Goal: Transaction & Acquisition: Book appointment/travel/reservation

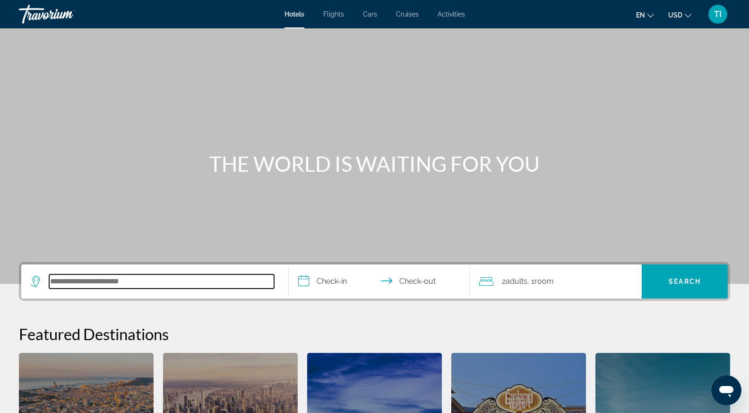
click at [139, 285] on input "Search hotel destination" at bounding box center [161, 281] width 225 height 14
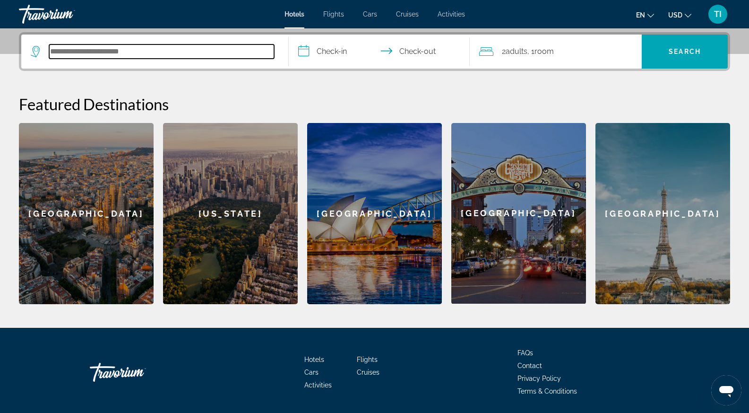
scroll to position [231, 0]
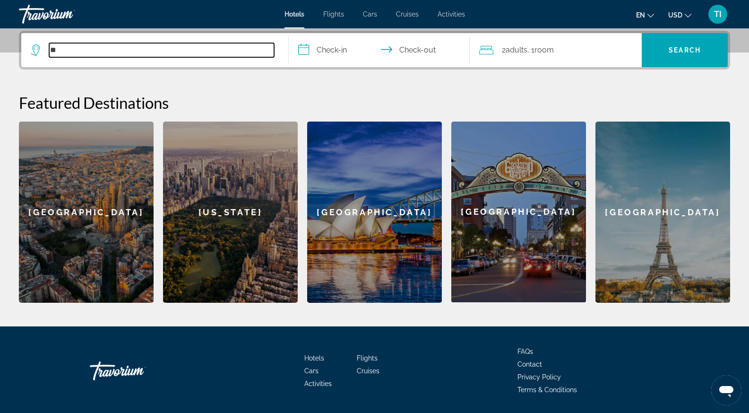
type input "*"
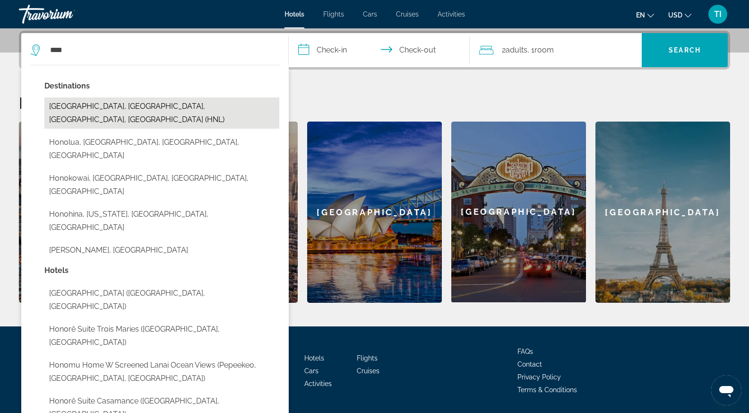
click at [123, 110] on button "Honolulu, Oahu Island, HI, United States (HNL)" at bounding box center [161, 112] width 235 height 31
type input "**********"
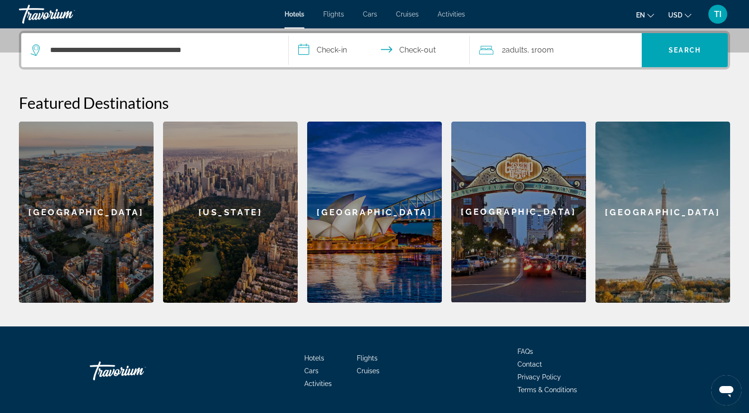
click at [343, 49] on input "**********" at bounding box center [381, 51] width 185 height 37
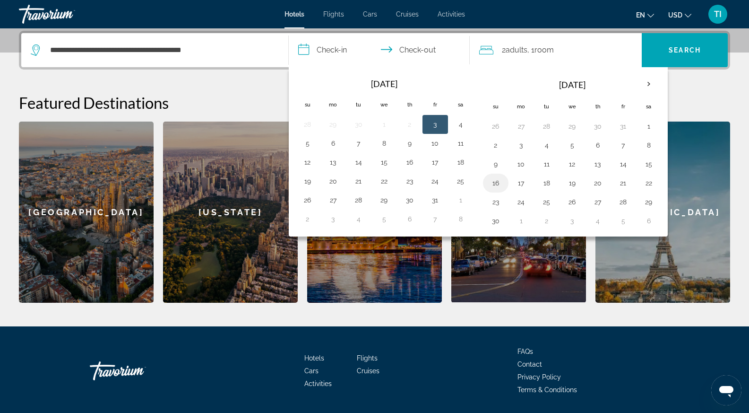
click at [498, 186] on button "16" at bounding box center [495, 182] width 15 height 13
click at [571, 183] on button "19" at bounding box center [572, 182] width 15 height 13
type input "**********"
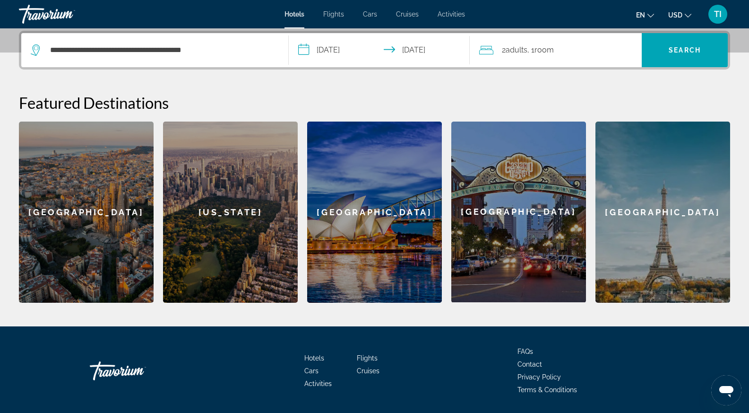
click at [558, 49] on div "2 Adult Adults , 1 Room rooms" at bounding box center [560, 49] width 163 height 13
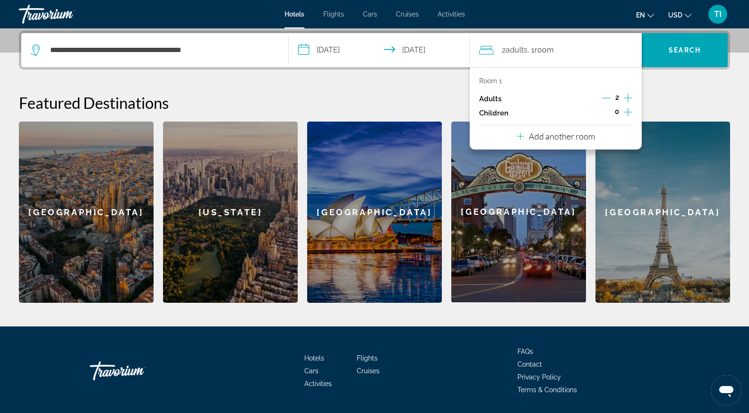
click at [629, 96] on icon "Increment adults" at bounding box center [628, 97] width 9 height 11
click at [622, 113] on div "0" at bounding box center [617, 113] width 31 height 14
click at [627, 112] on icon "Increment children" at bounding box center [628, 111] width 9 height 11
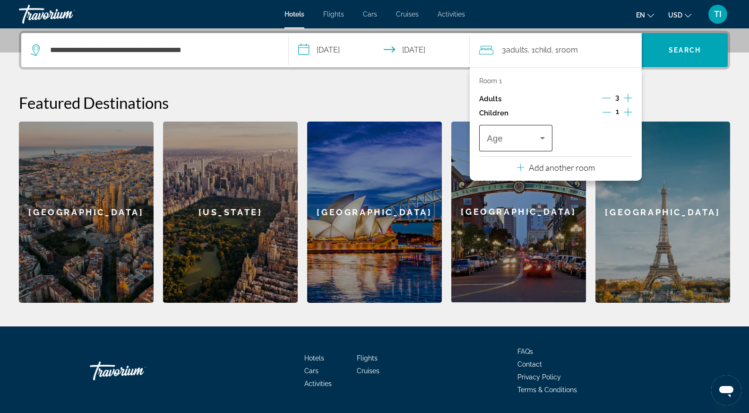
click at [539, 142] on icon "Travelers: 3 adults, 1 child" at bounding box center [542, 137] width 11 height 11
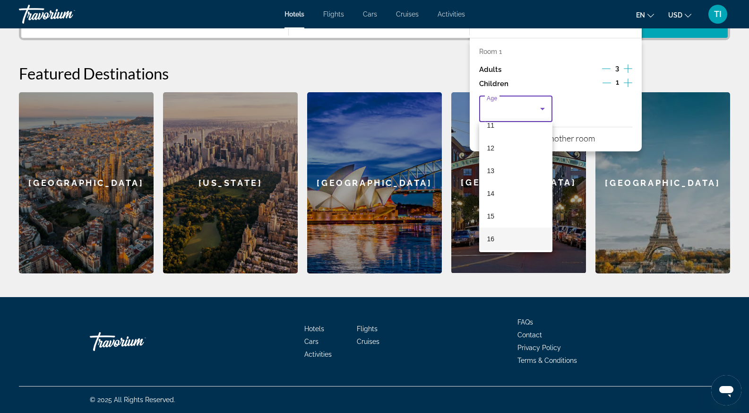
scroll to position [286, 0]
drag, startPoint x: 515, startPoint y: 211, endPoint x: 533, endPoint y: 182, distance: 34.4
click at [515, 211] on mat-option "16" at bounding box center [515, 214] width 73 height 23
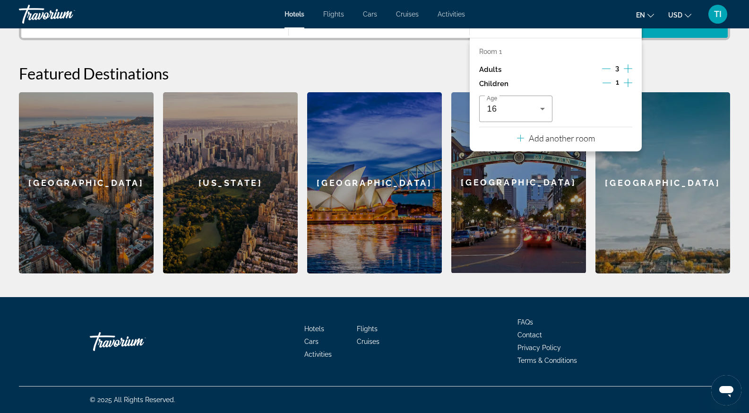
click at [679, 68] on h2 "Featured Destinations" at bounding box center [374, 73] width 711 height 19
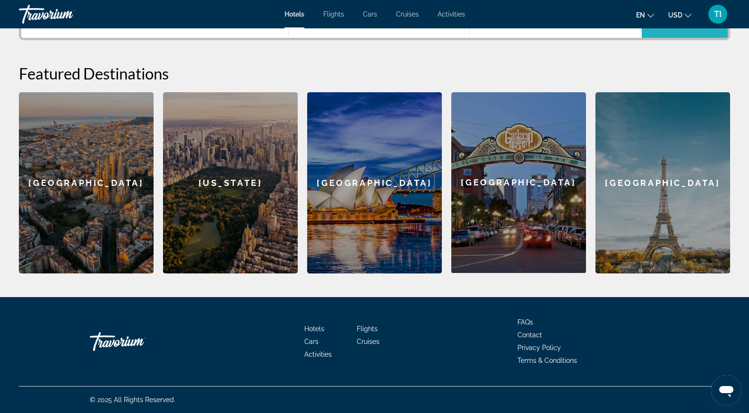
click at [662, 32] on span "Search" at bounding box center [685, 21] width 86 height 34
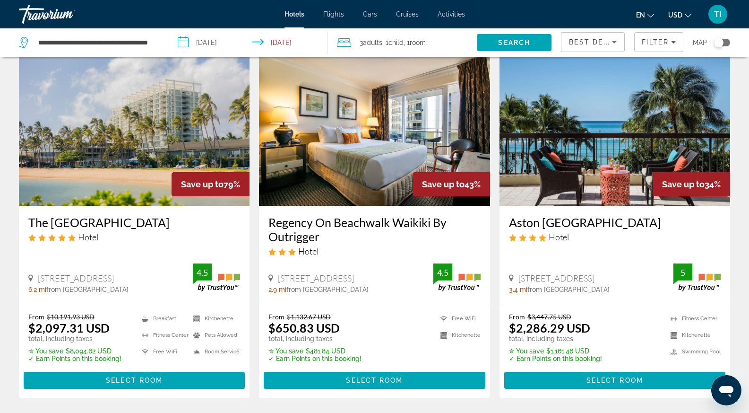
scroll to position [95, 0]
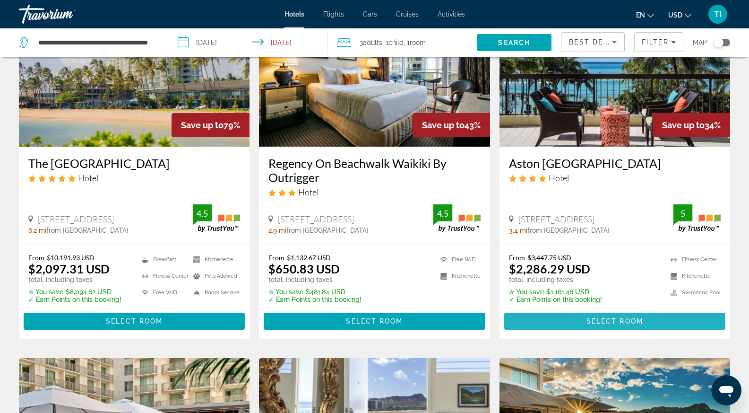
click at [594, 320] on span "Select Room" at bounding box center [614, 321] width 57 height 8
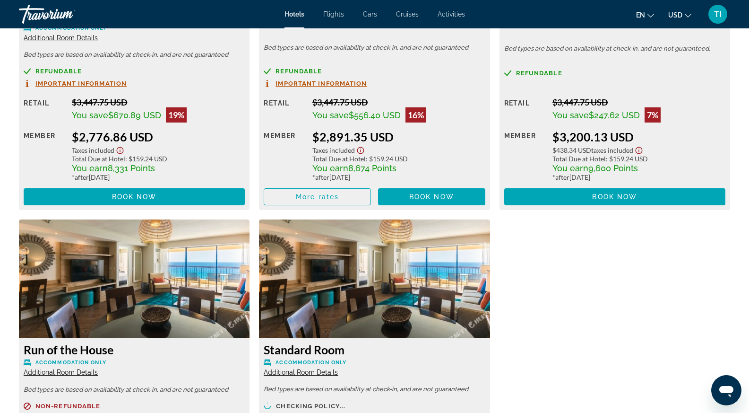
scroll to position [1797, 0]
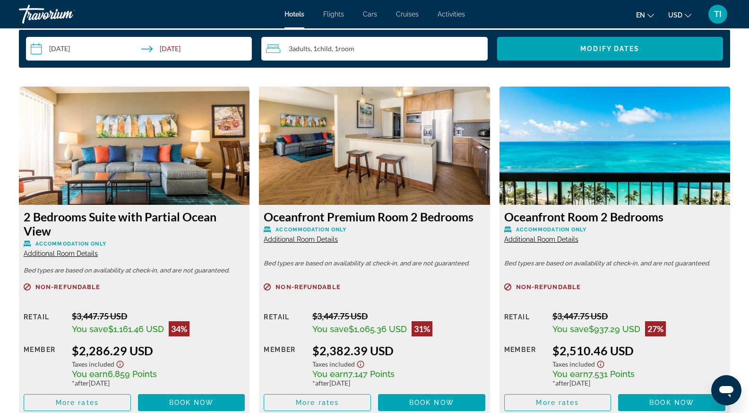
scroll to position [1181, 0]
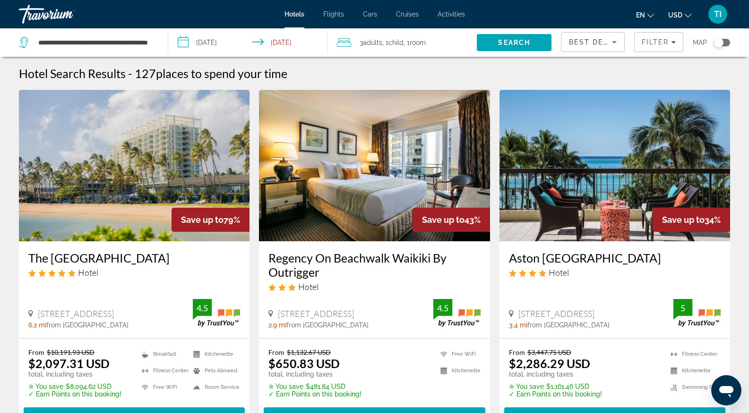
click at [177, 160] on img "Main content" at bounding box center [134, 165] width 231 height 151
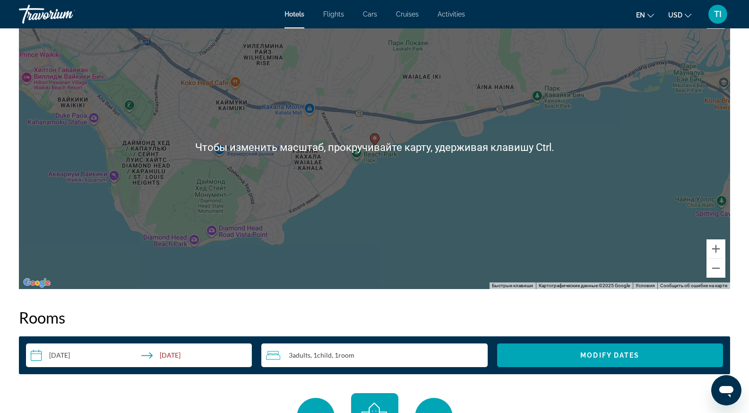
scroll to position [1134, 0]
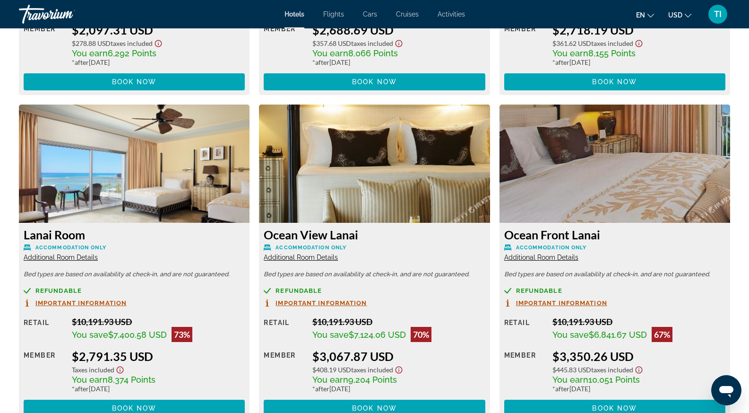
scroll to position [1561, 0]
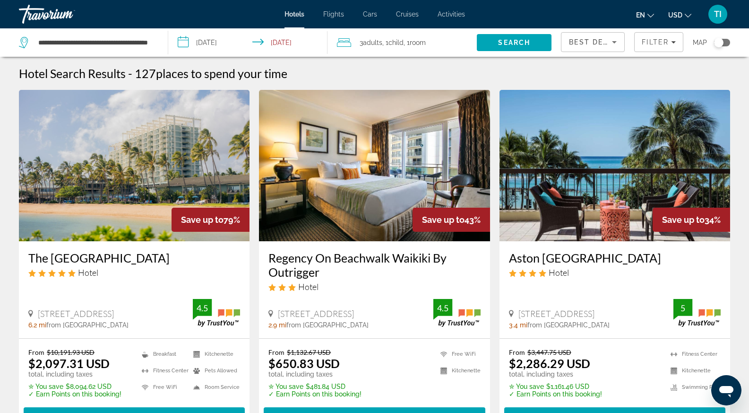
click at [588, 43] on span "Best Deals" at bounding box center [593, 42] width 49 height 8
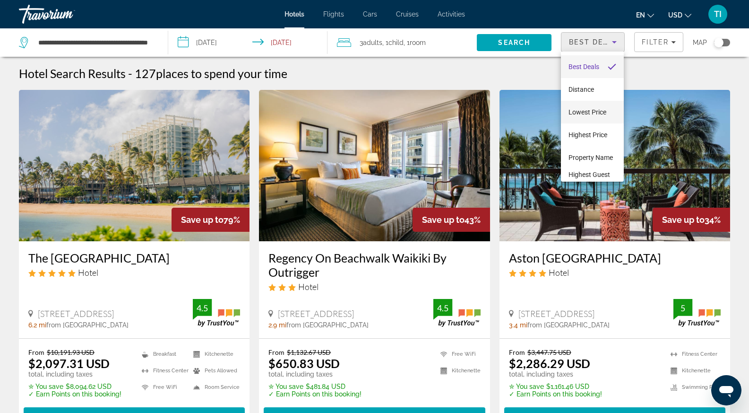
click at [584, 112] on span "Lowest Price" at bounding box center [587, 112] width 38 height 8
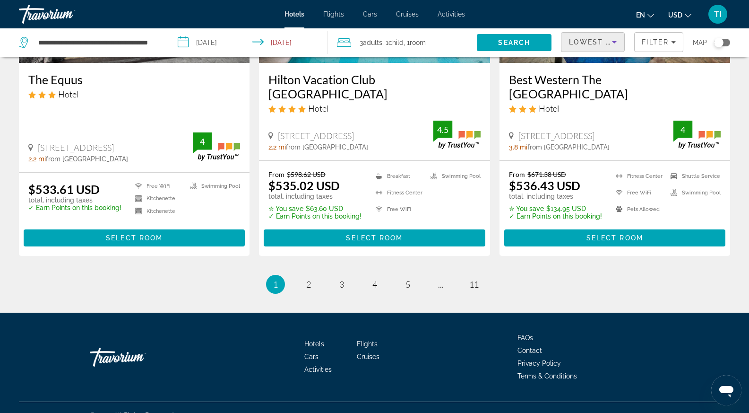
scroll to position [1253, 0]
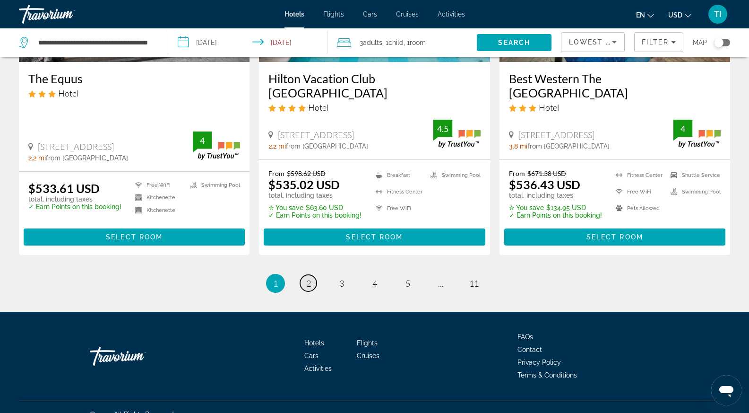
click at [312, 275] on link "page 2" at bounding box center [308, 283] width 17 height 17
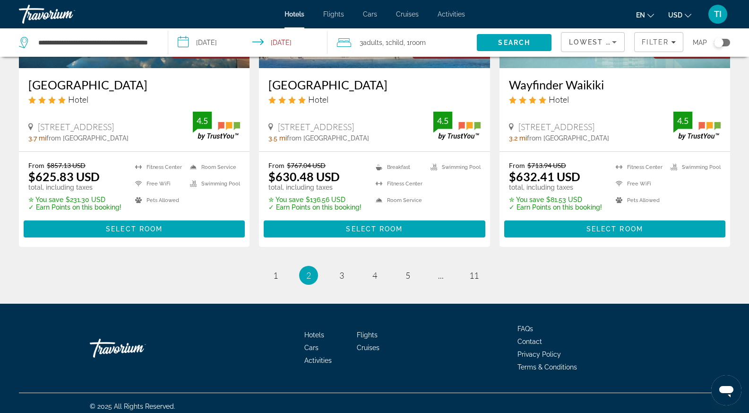
scroll to position [1224, 0]
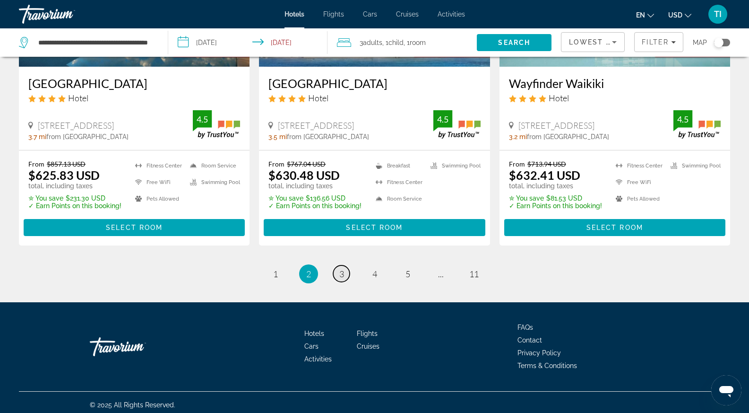
click at [343, 272] on span "3" at bounding box center [341, 273] width 5 height 10
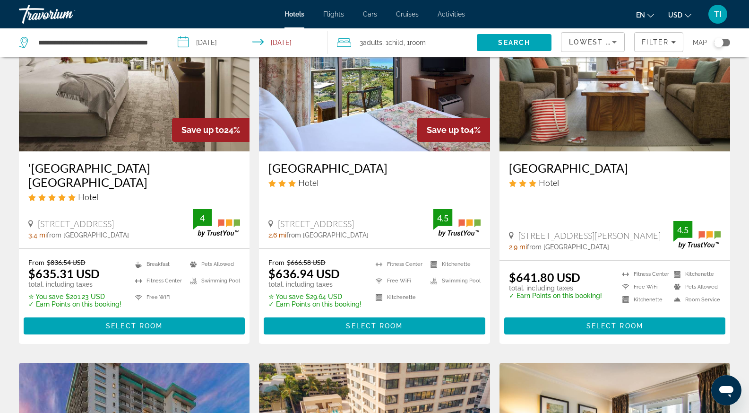
scroll to position [95, 0]
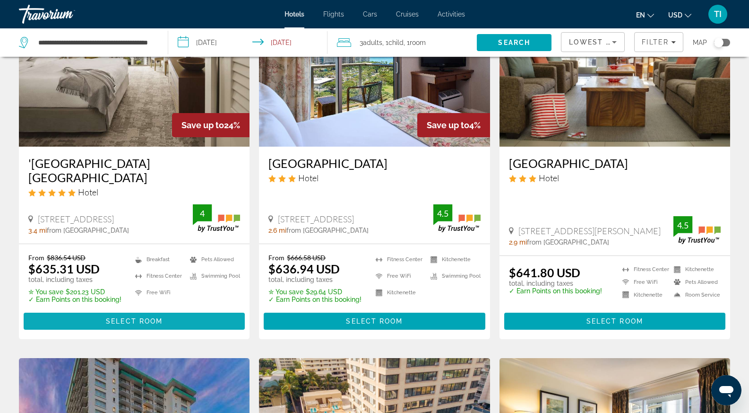
click at [197, 310] on span "Main content" at bounding box center [134, 321] width 221 height 23
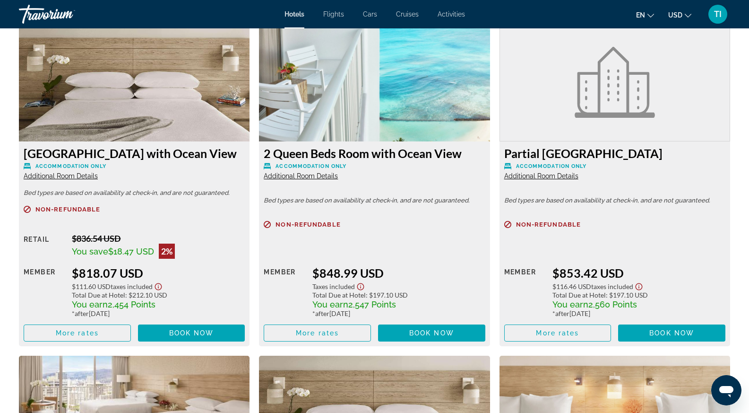
scroll to position [2032, 0]
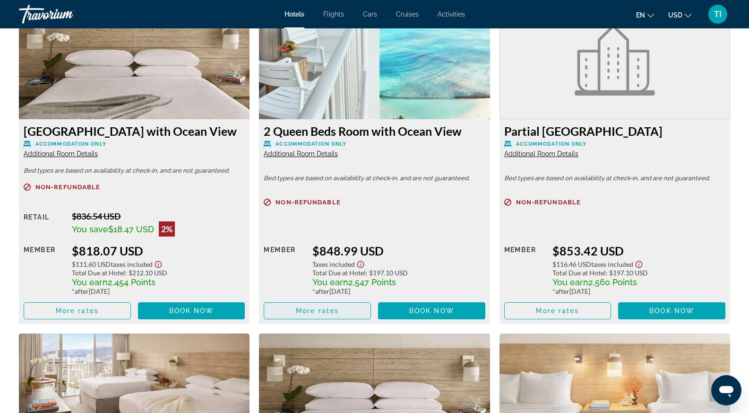
click at [326, 307] on span "More rates" at bounding box center [317, 311] width 43 height 8
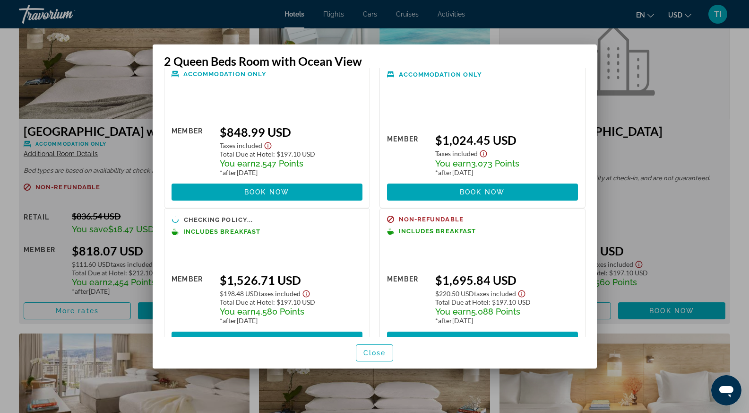
scroll to position [55, 0]
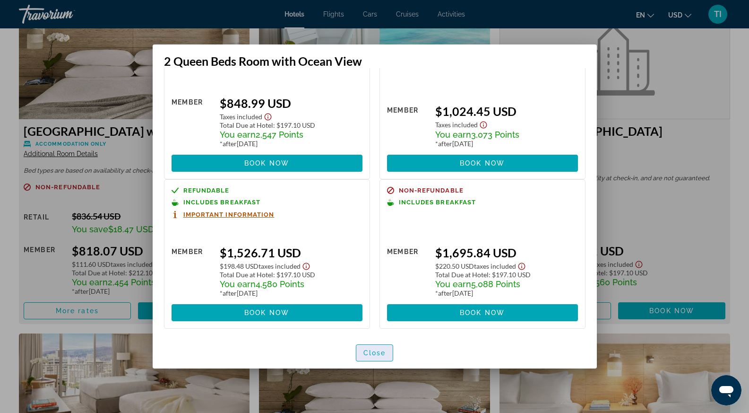
click at [382, 357] on span "button" at bounding box center [374, 352] width 37 height 23
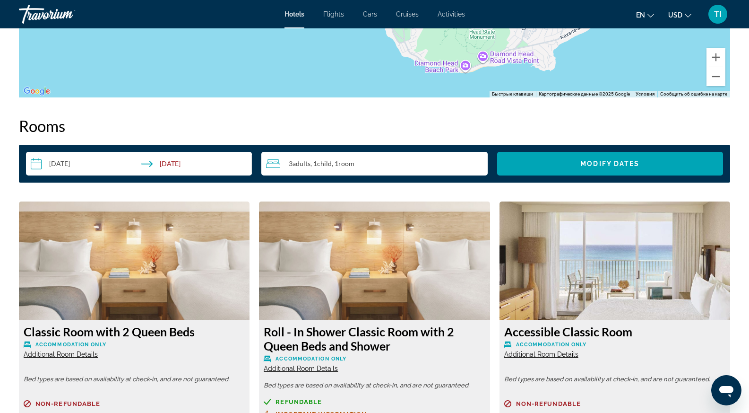
scroll to position [1041, 0]
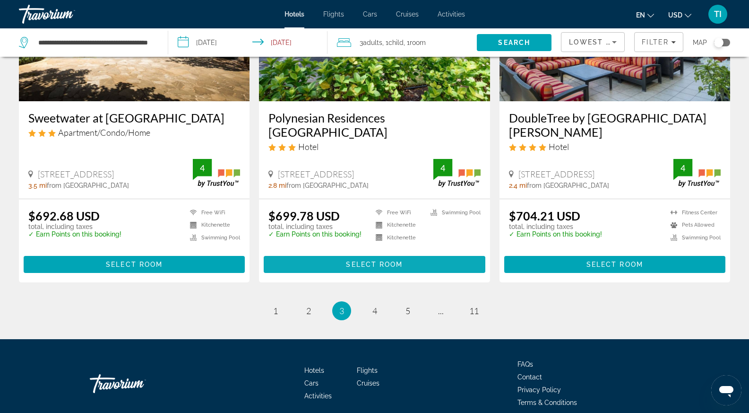
scroll to position [1229, 0]
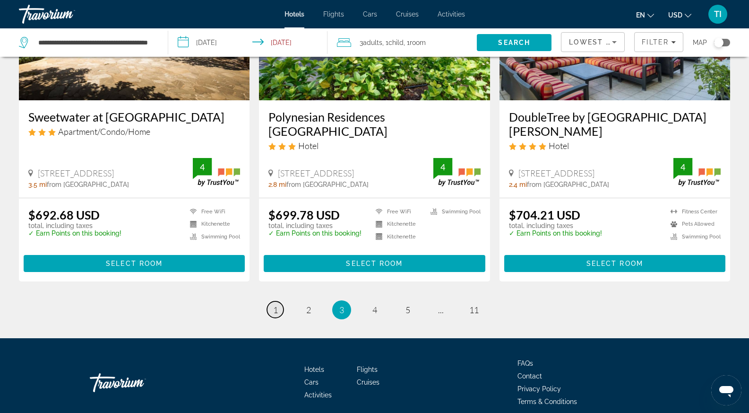
click at [270, 301] on link "page 1" at bounding box center [275, 309] width 17 height 17
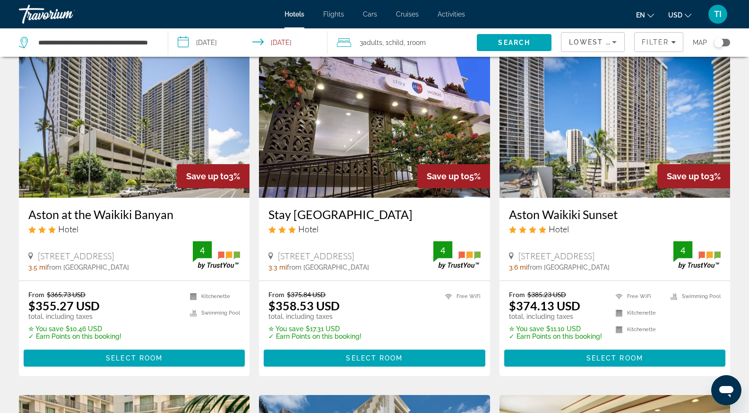
scroll to position [95, 0]
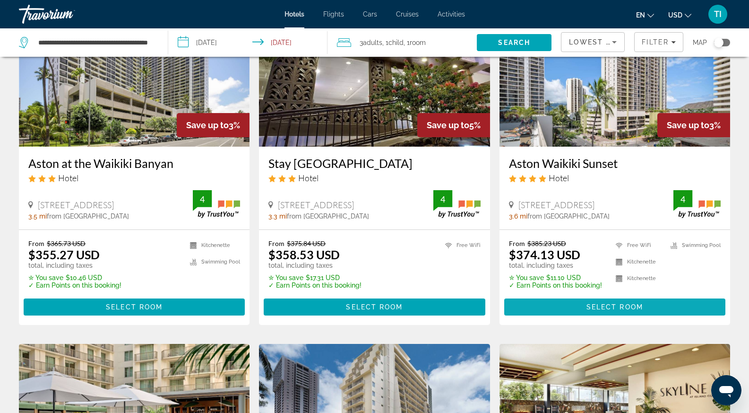
click at [590, 304] on span "Select Room" at bounding box center [614, 307] width 57 height 8
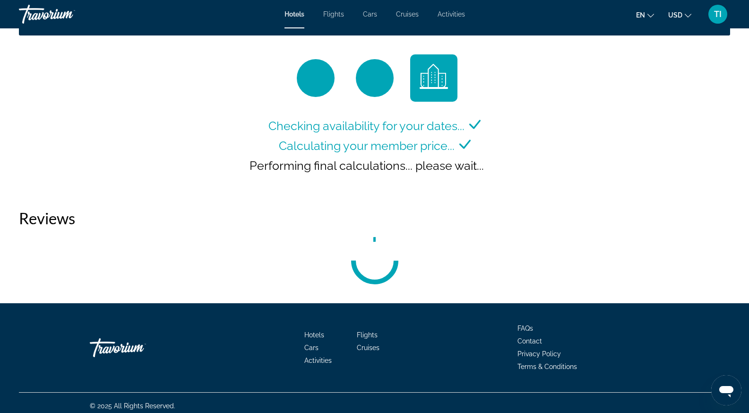
scroll to position [1290, 0]
